Goal: Task Accomplishment & Management: Complete application form

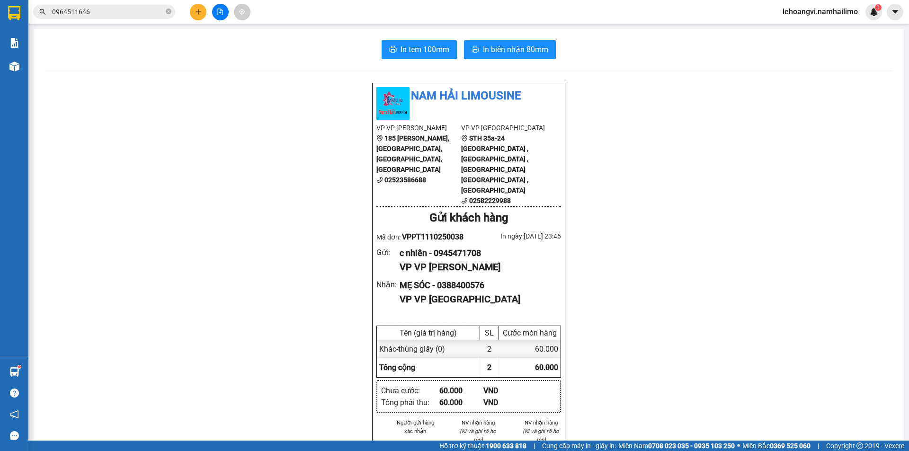
click at [196, 18] on button at bounding box center [198, 12] width 17 height 17
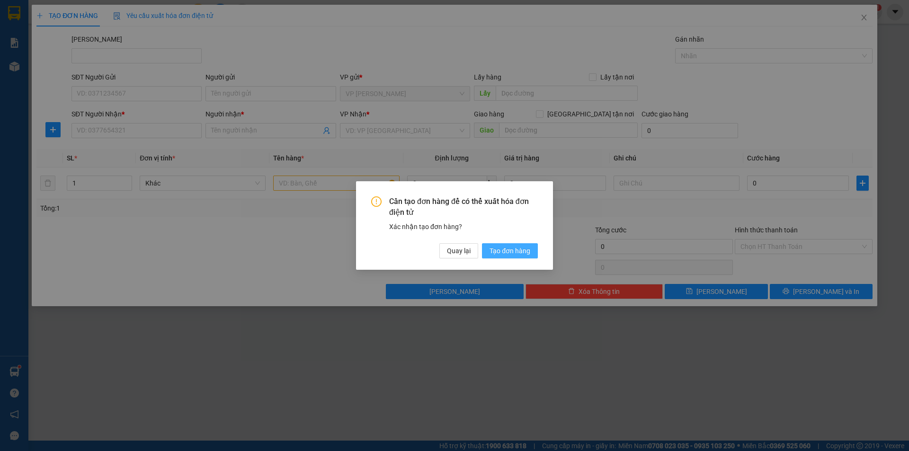
click at [513, 250] on span "Tạo đơn hàng" at bounding box center [510, 251] width 41 height 10
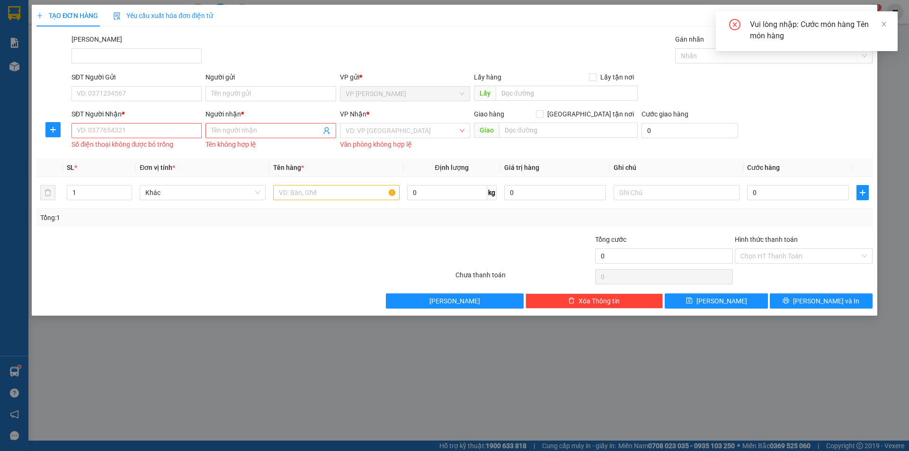
click at [879, 29] on div "Vui lòng nhập: Cước món hàng Tên món hàng" at bounding box center [818, 30] width 136 height 23
click at [884, 22] on icon "close" at bounding box center [884, 24] width 7 height 7
click at [865, 18] on icon "close" at bounding box center [864, 18] width 5 height 6
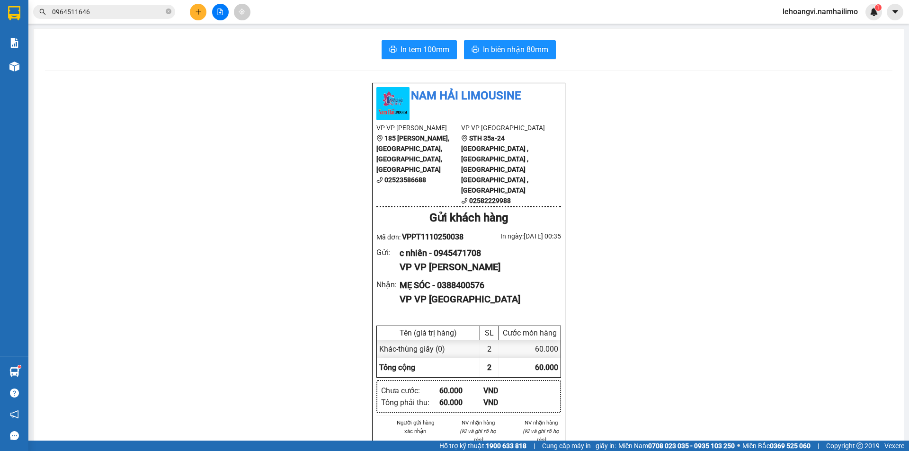
click at [195, 15] on icon "plus" at bounding box center [198, 12] width 7 height 7
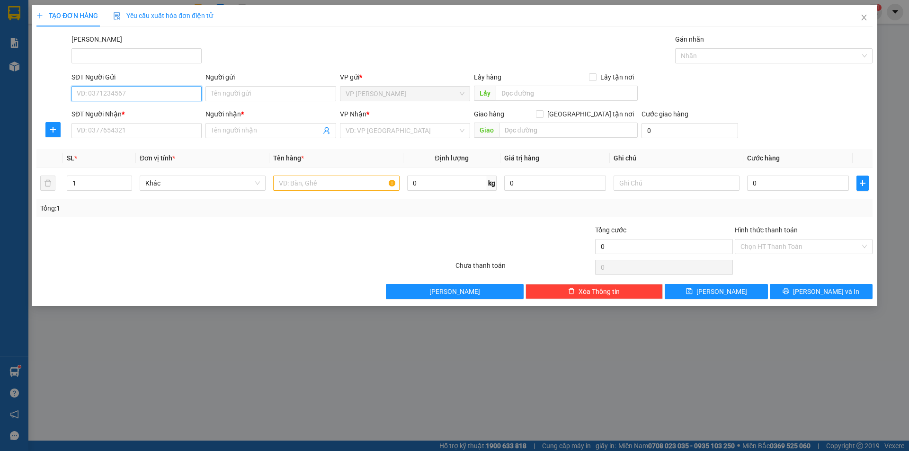
click at [127, 98] on input "SĐT Người Gửi" at bounding box center [137, 93] width 130 height 15
type input "0923490131"
click at [130, 111] on div "0923490131 - HIỀN" at bounding box center [136, 113] width 119 height 10
type input "HIỀN"
type input "0923451356"
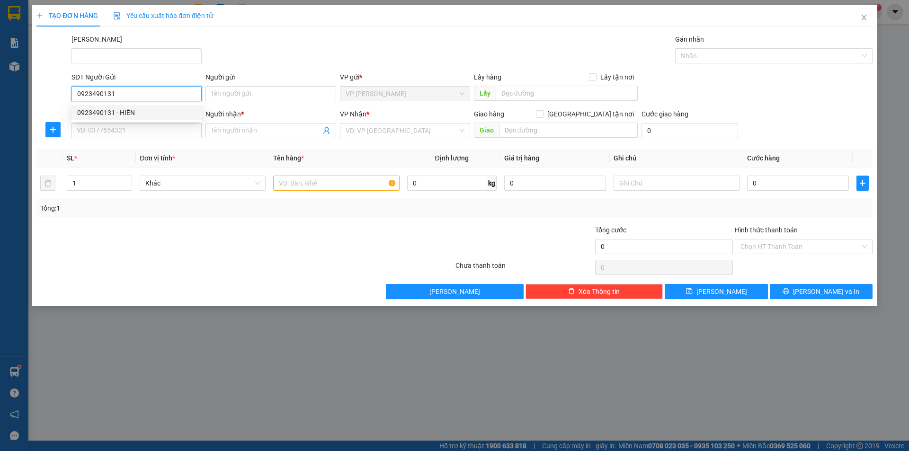
type input "ĐẠT"
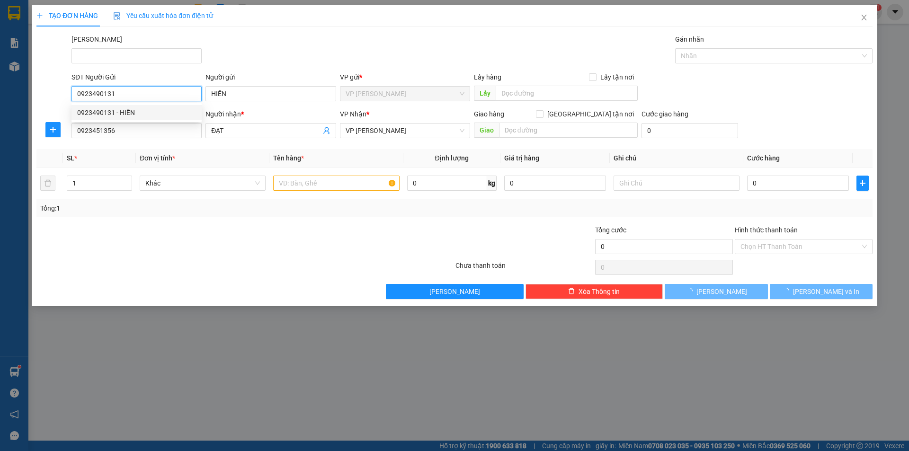
type input "30.000"
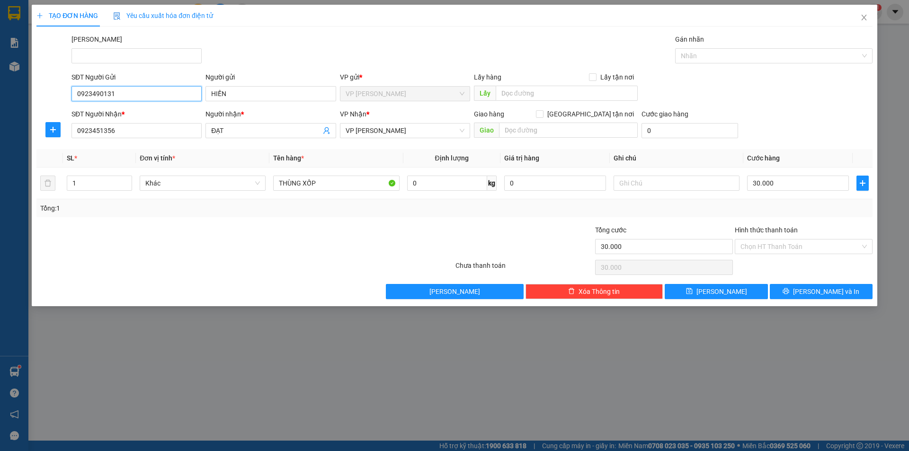
type input "0923490131"
click at [298, 252] on div at bounding box center [175, 241] width 279 height 33
click at [775, 248] on input "Hình thức thanh toán" at bounding box center [801, 247] width 120 height 14
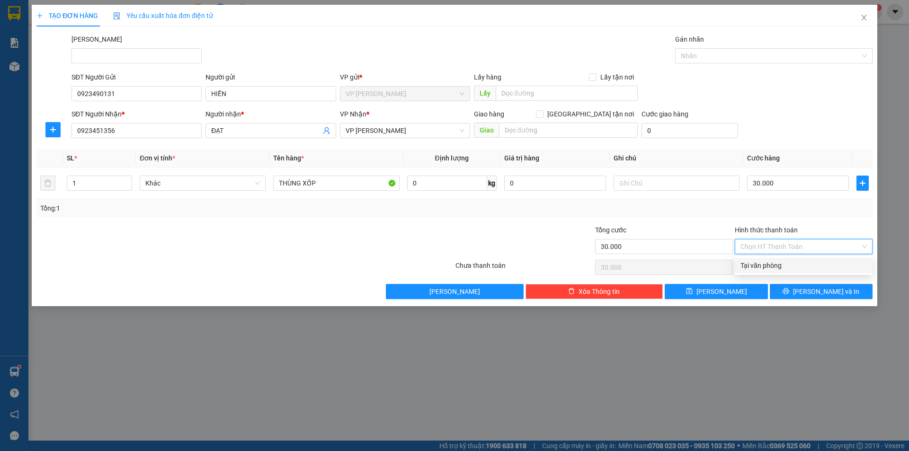
click at [780, 264] on div "Tại văn phòng" at bounding box center [804, 266] width 126 height 10
type input "0"
drag, startPoint x: 464, startPoint y: 251, endPoint x: 473, endPoint y: 250, distance: 9.0
click at [467, 251] on div at bounding box center [525, 241] width 140 height 33
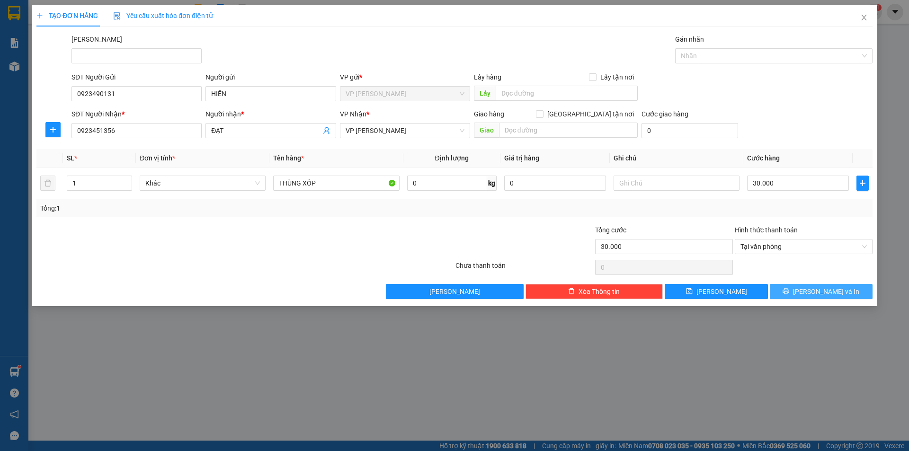
click at [818, 293] on span "[PERSON_NAME] và In" at bounding box center [826, 292] width 66 height 10
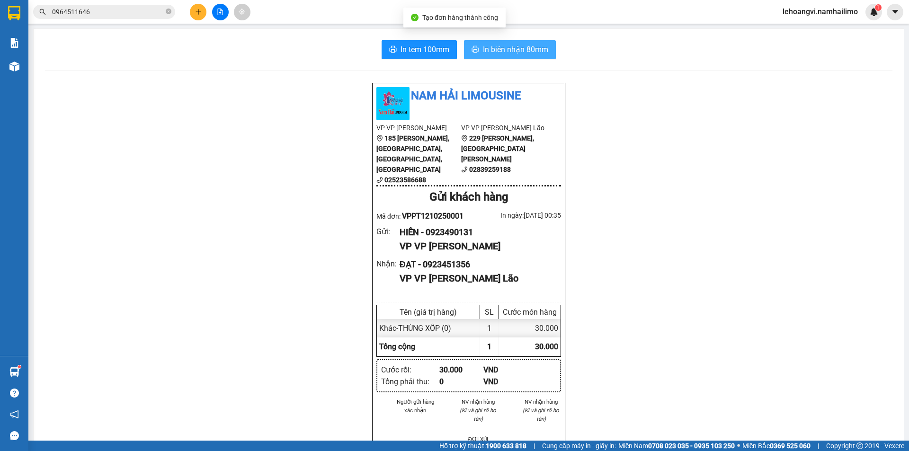
click at [539, 51] on span "In biên nhận 80mm" at bounding box center [515, 50] width 65 height 12
click at [414, 59] on div "In tem 100mm In biên nhận 80mm Nam Hải Limousine VP VP [PERSON_NAME] 185 [PERSO…" at bounding box center [469, 439] width 871 height 821
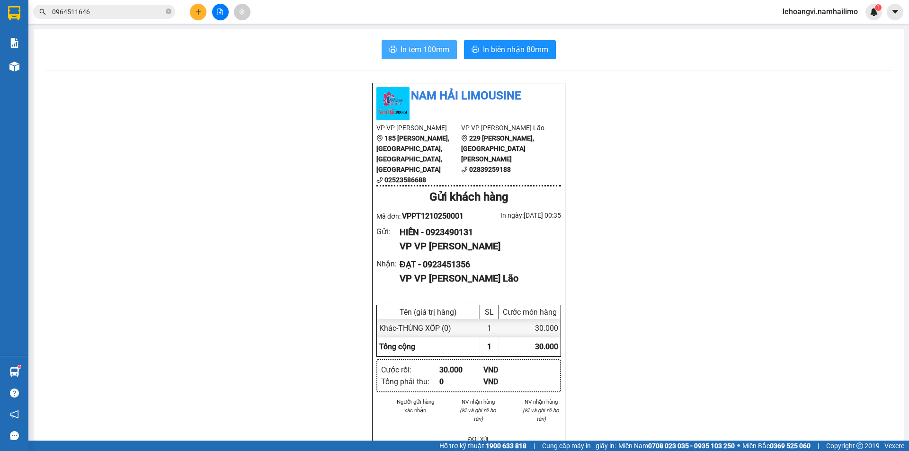
click at [404, 45] on span "In tem 100mm" at bounding box center [425, 50] width 49 height 12
